Goal: Task Accomplishment & Management: Manage account settings

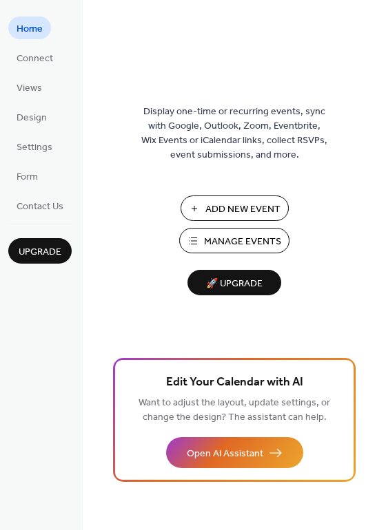
click at [231, 241] on span "Manage Events" at bounding box center [242, 242] width 77 height 14
click at [230, 238] on span "Manage Events" at bounding box center [242, 242] width 77 height 14
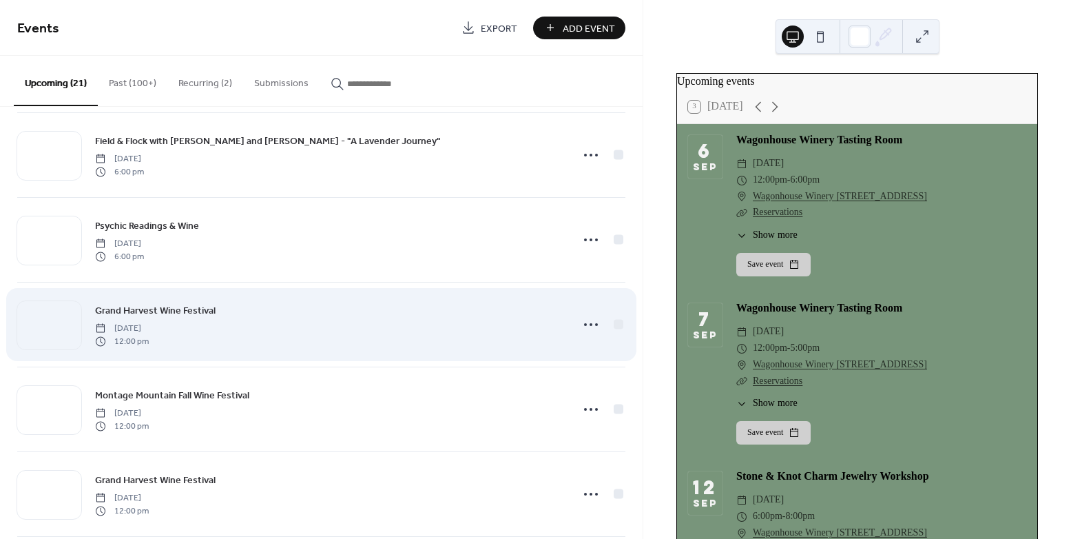
scroll to position [523, 0]
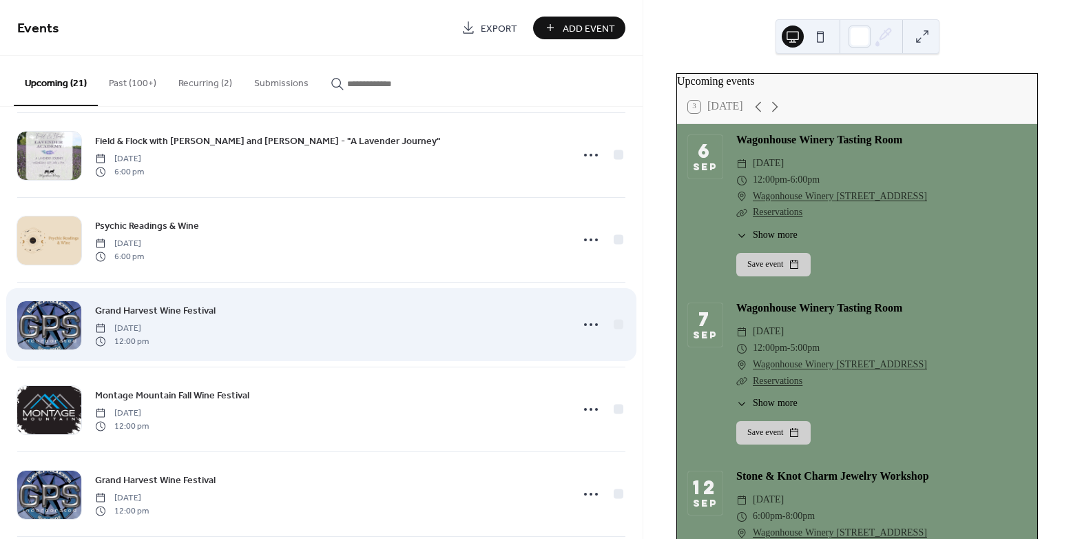
click at [187, 304] on span "Grand Harvest Wine Festival" at bounding box center [155, 311] width 121 height 14
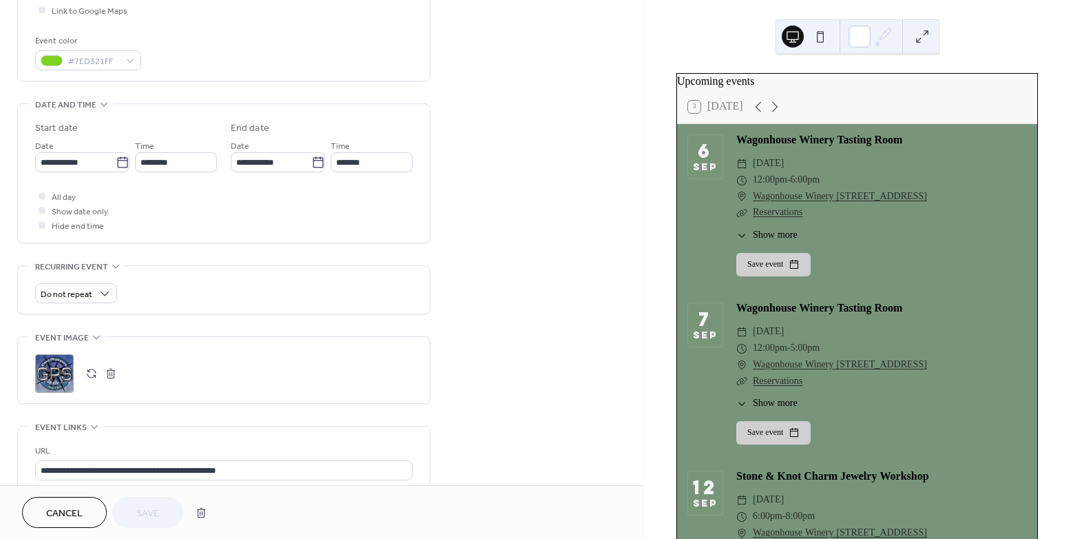
scroll to position [346, 0]
click at [116, 372] on button "button" at bounding box center [110, 372] width 19 height 19
click at [67, 370] on div ";" at bounding box center [54, 372] width 39 height 39
click at [151, 512] on span "Save" at bounding box center [147, 513] width 23 height 14
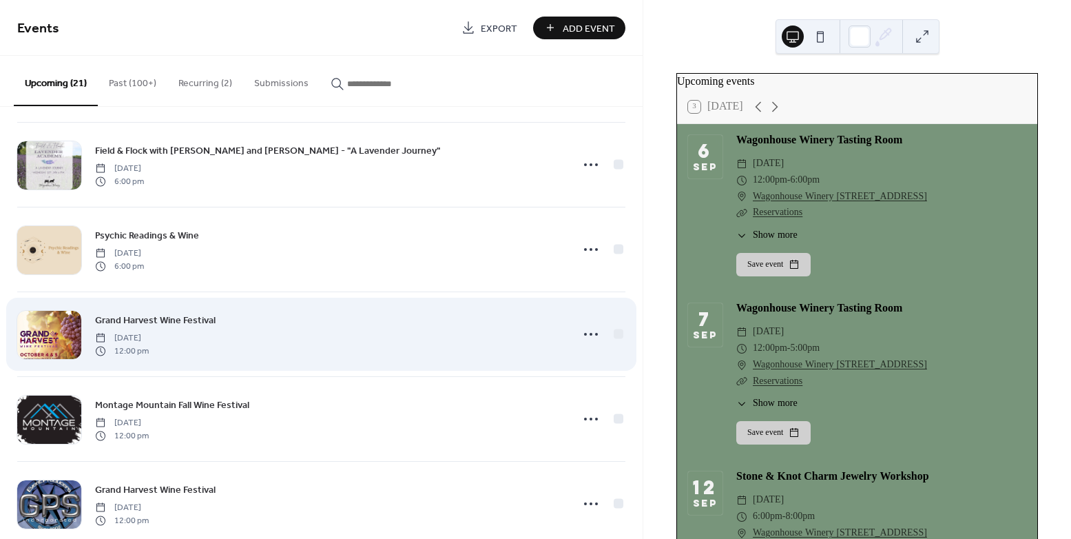
scroll to position [588, 0]
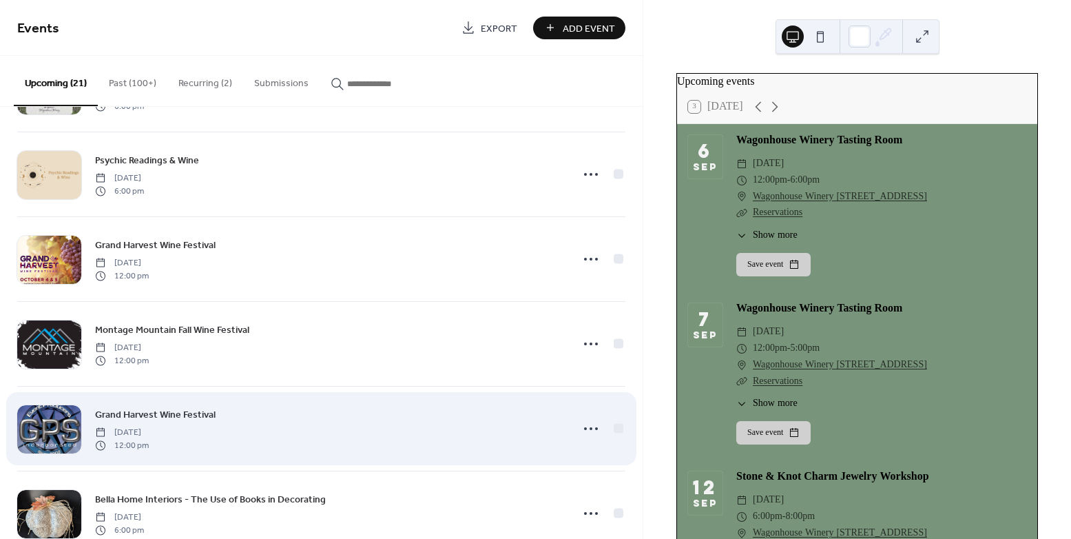
click at [159, 415] on span "Grand Harvest Wine Festival" at bounding box center [155, 415] width 121 height 14
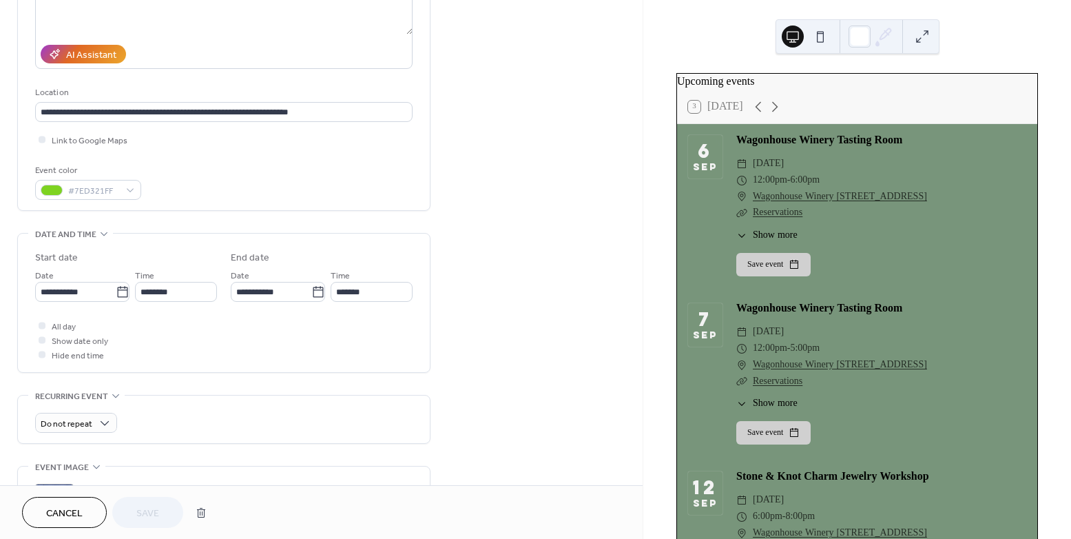
scroll to position [325, 0]
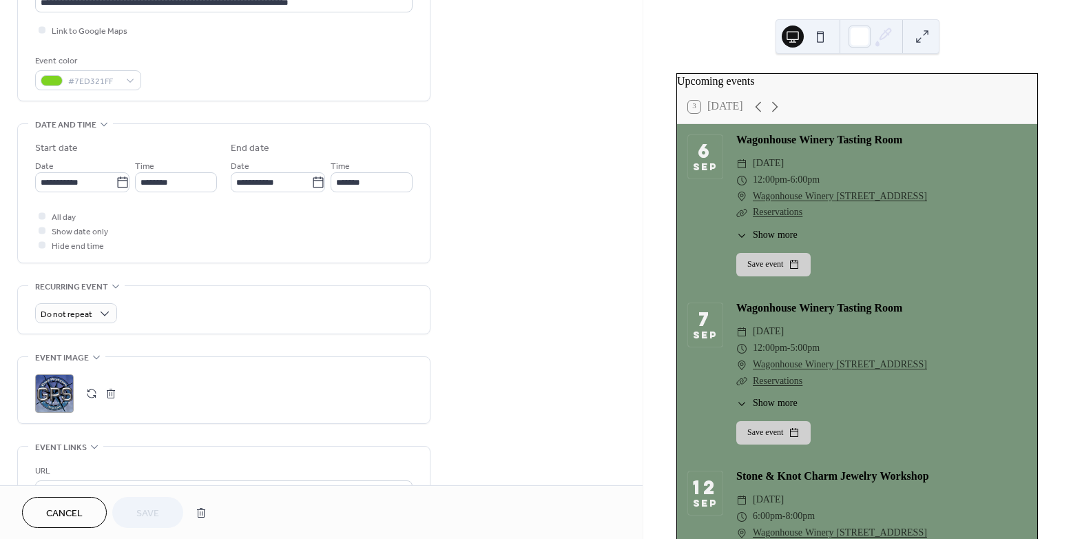
click at [107, 392] on button "button" at bounding box center [110, 393] width 19 height 19
click at [60, 397] on icon at bounding box center [54, 393] width 22 height 22
click at [158, 508] on span "Save" at bounding box center [147, 513] width 23 height 14
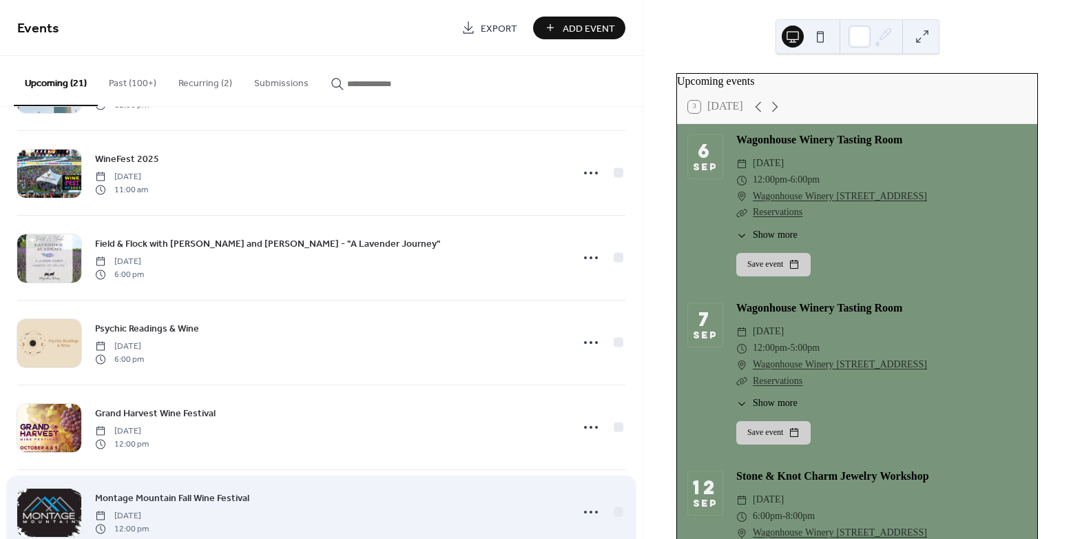
scroll to position [623, 0]
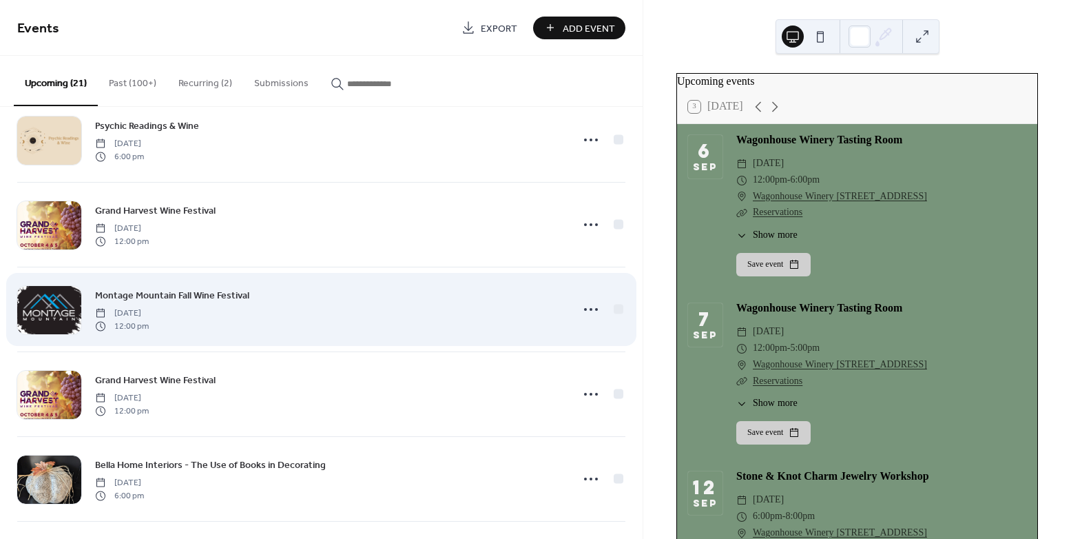
click at [157, 294] on span "Montage Mountain Fall Wine Festival" at bounding box center [172, 296] width 154 height 14
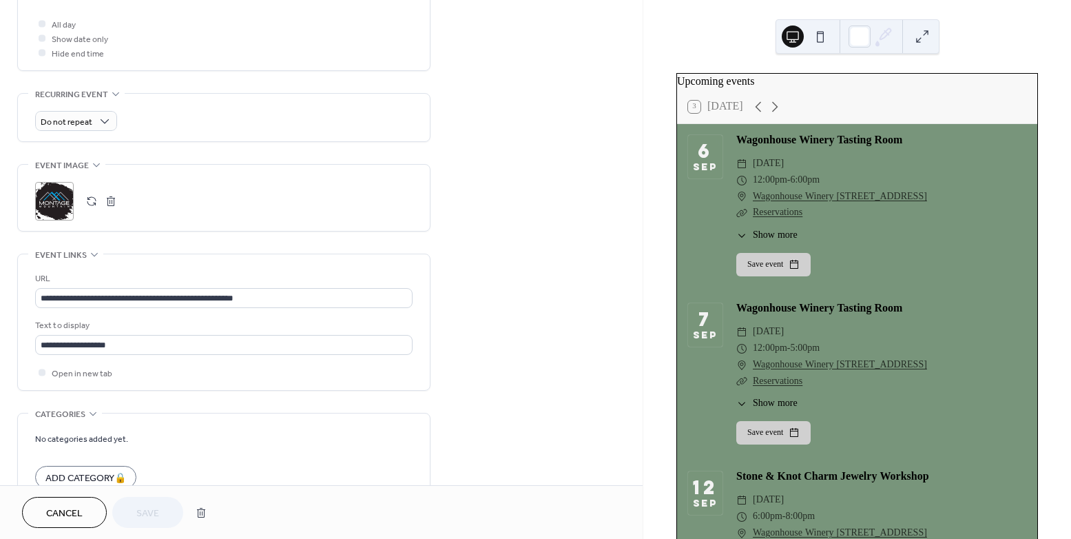
scroll to position [592, 0]
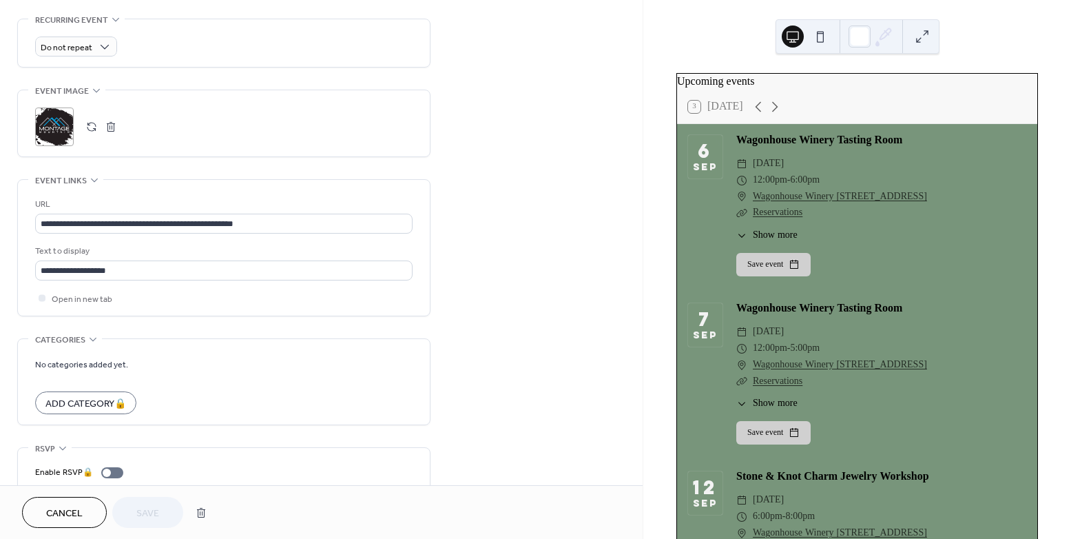
click at [69, 121] on div ";" at bounding box center [54, 126] width 39 height 39
click at [136, 507] on span "Save" at bounding box center [147, 513] width 23 height 14
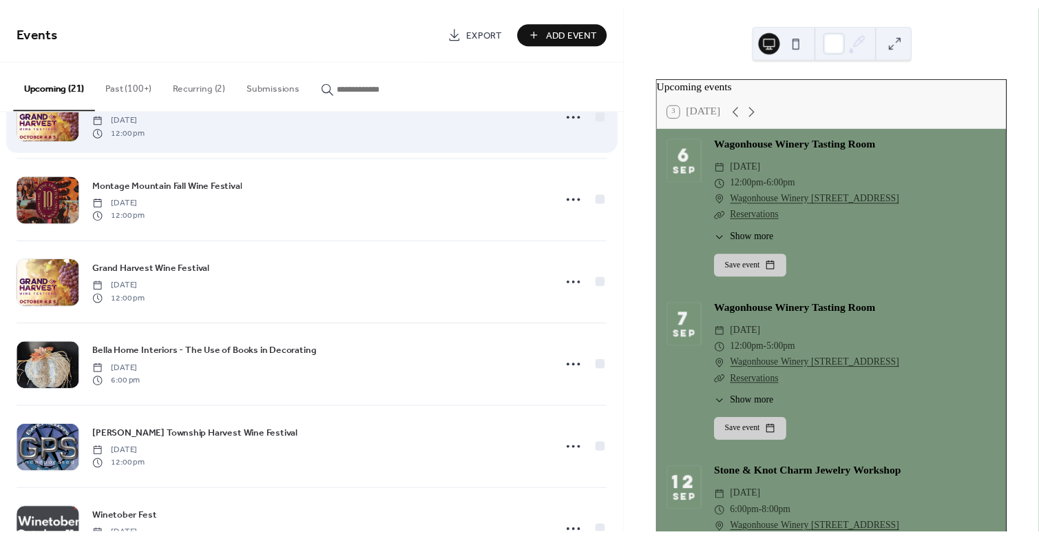
scroll to position [740, 0]
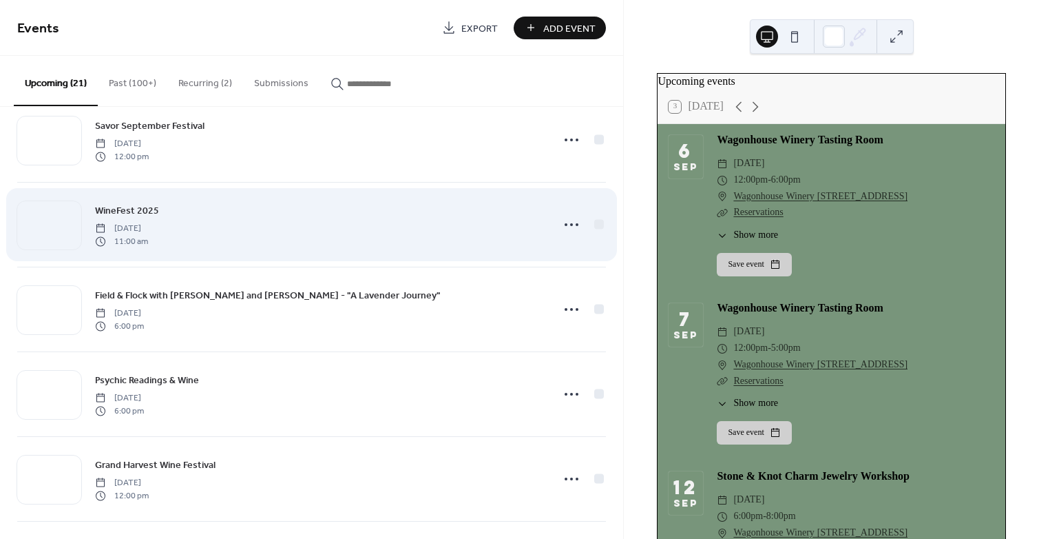
scroll to position [340, 0]
